Goal: Go to known website: Go to known website

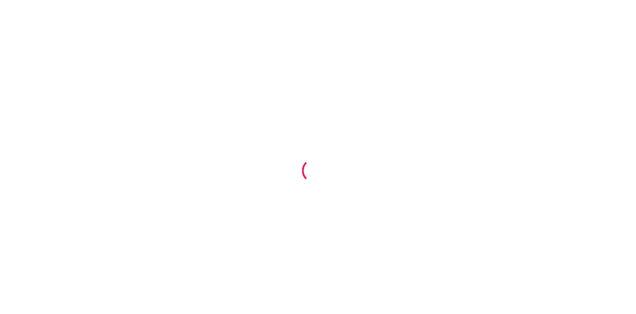
click at [389, 83] on div at bounding box center [318, 157] width 636 height 314
